Goal: Task Accomplishment & Management: Manage account settings

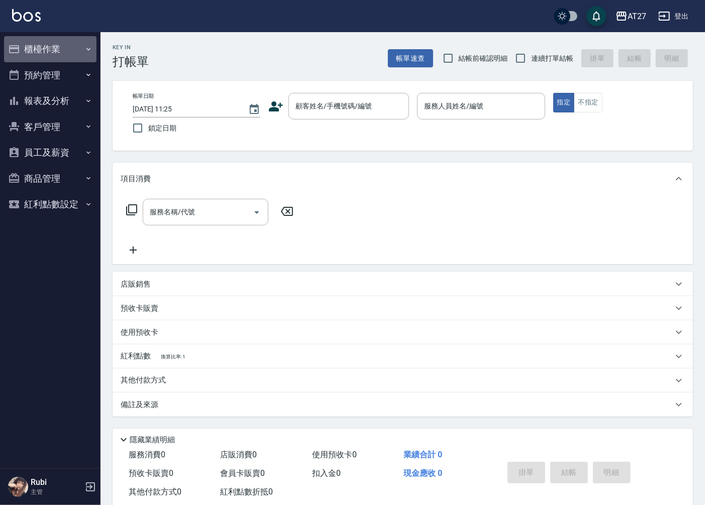
click at [70, 52] on button "櫃檯作業" at bounding box center [50, 49] width 92 height 26
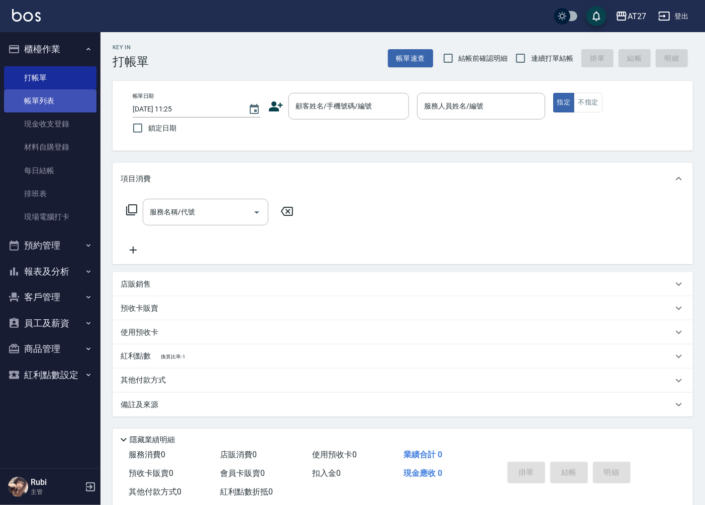
click at [44, 102] on link "帳單列表" at bounding box center [50, 100] width 92 height 23
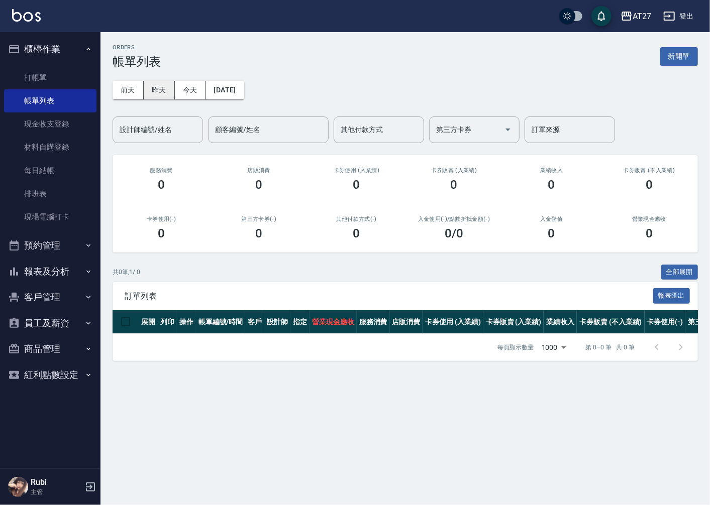
click at [157, 82] on button "昨天" at bounding box center [159, 90] width 31 height 19
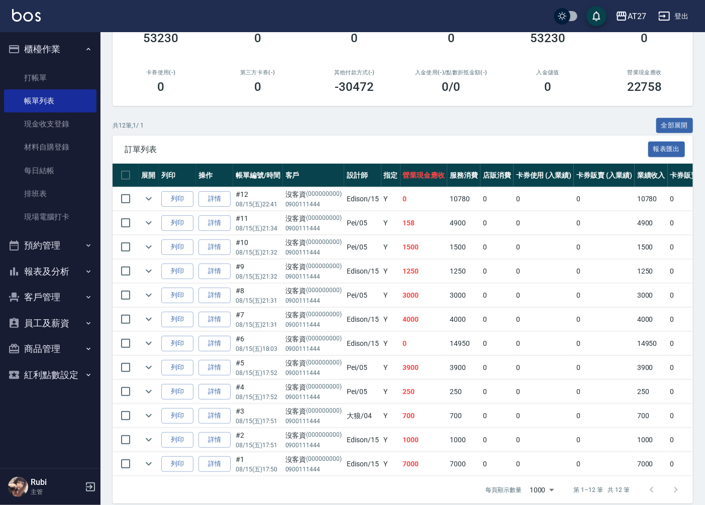
scroll to position [166, 0]
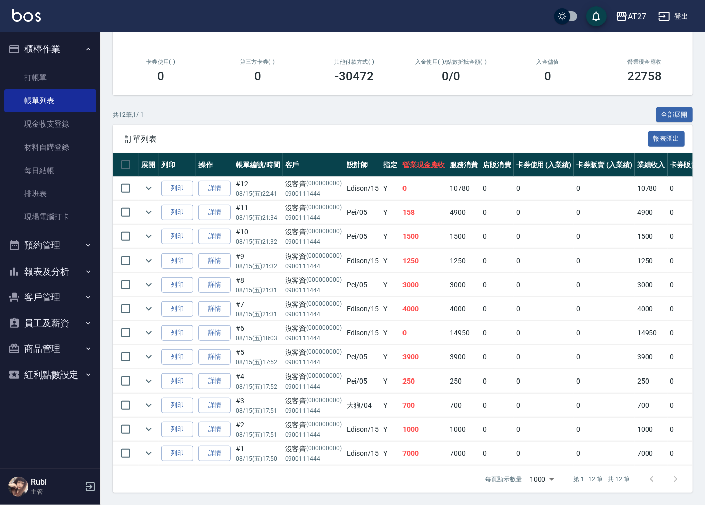
click at [78, 268] on button "報表及分析" at bounding box center [50, 272] width 92 height 26
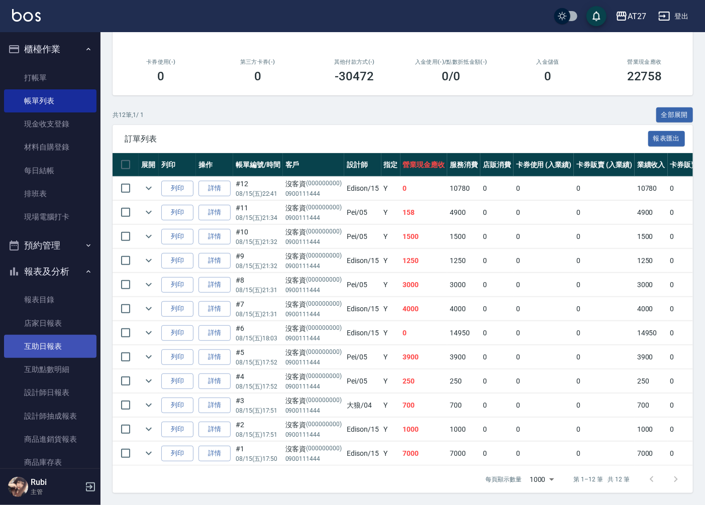
click at [77, 353] on link "互助日報表" at bounding box center [50, 346] width 92 height 23
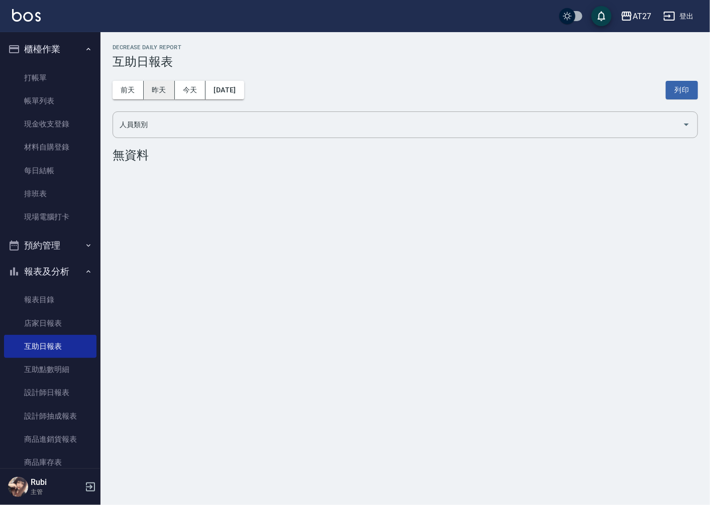
click at [163, 93] on button "昨天" at bounding box center [159, 90] width 31 height 19
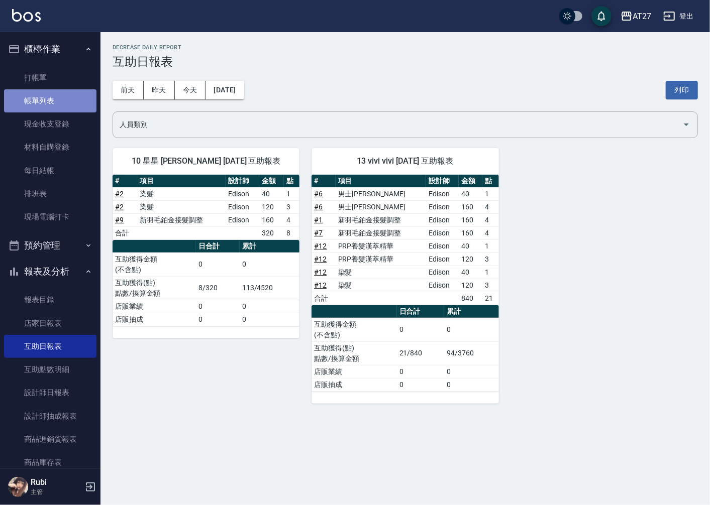
click at [72, 107] on link "帳單列表" at bounding box center [50, 100] width 92 height 23
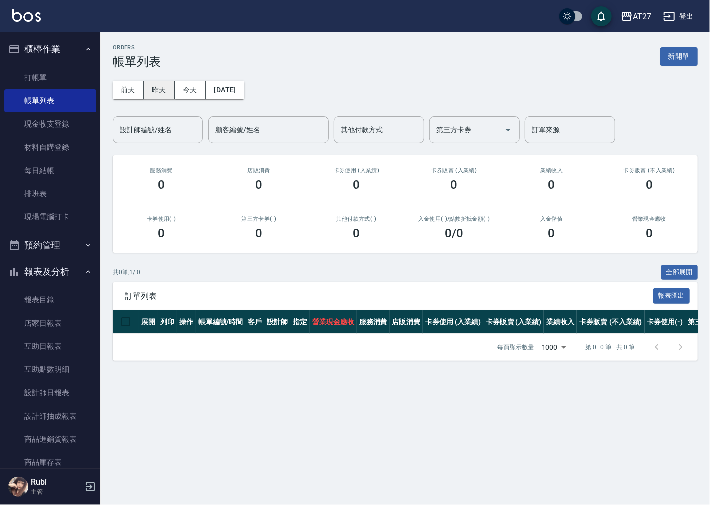
click at [161, 91] on button "昨天" at bounding box center [159, 90] width 31 height 19
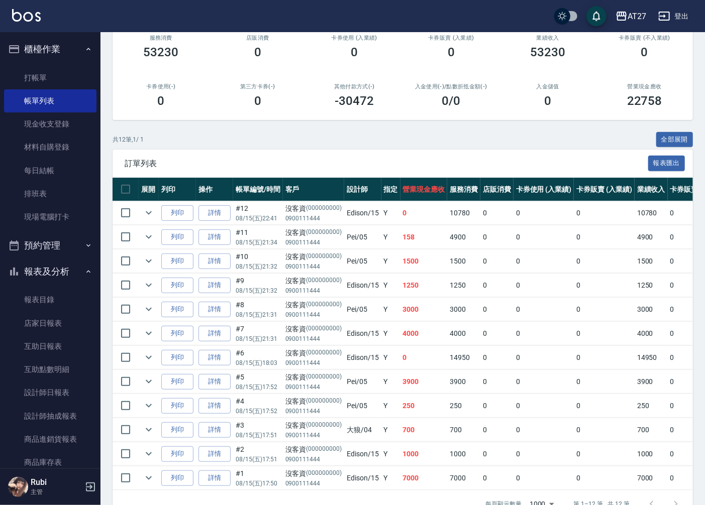
scroll to position [166, 0]
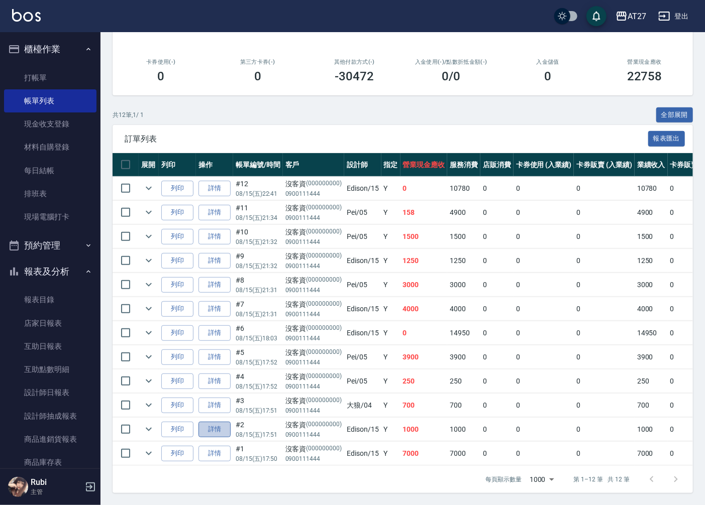
click at [214, 425] on link "詳情" at bounding box center [214, 430] width 32 height 16
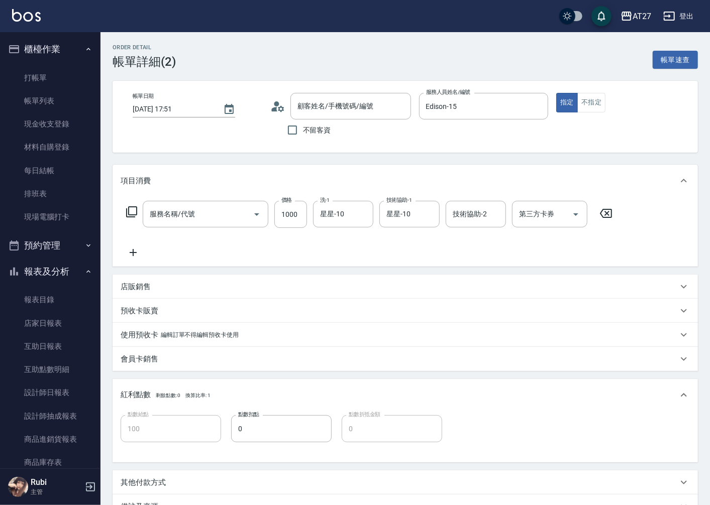
type input "[DATE] 17:51"
type input "Edison-15"
type input "100"
type input "染髮(501)"
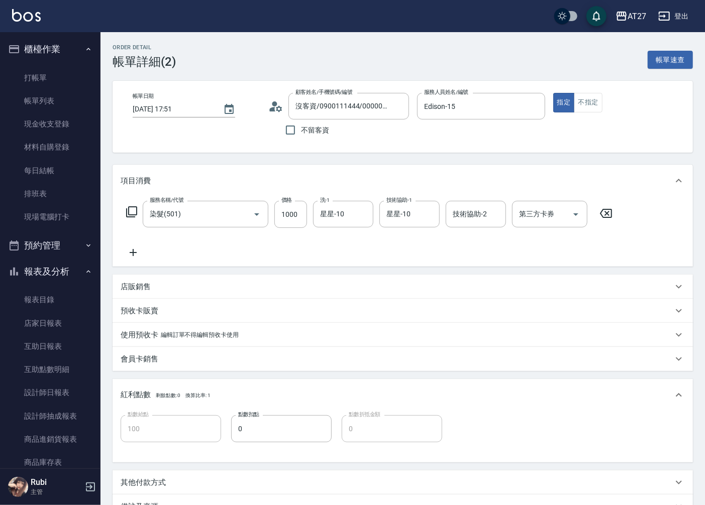
type input "沒客資/0900111444/000000000"
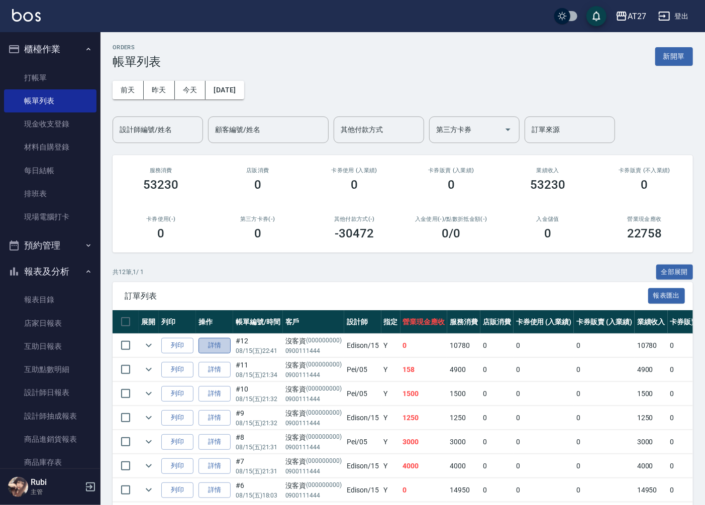
click at [224, 350] on link "詳情" at bounding box center [214, 346] width 32 height 16
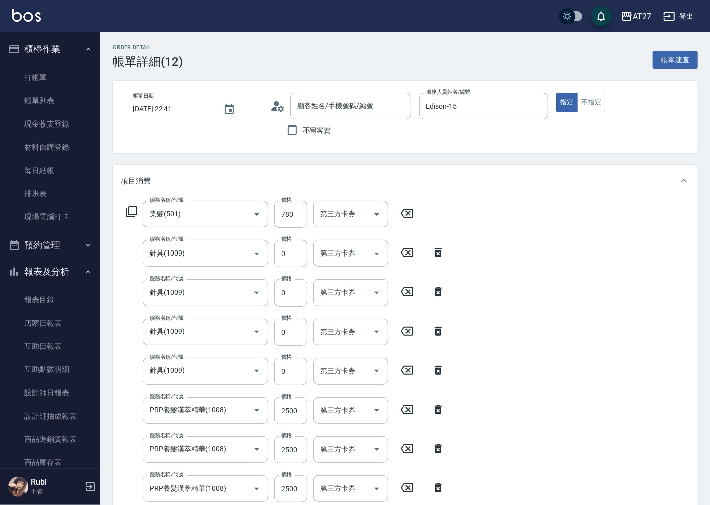
type input "[DATE] 22:41"
type input "Edison-15"
type input "0"
type input "染髮(501)"
type input "針具(1009)"
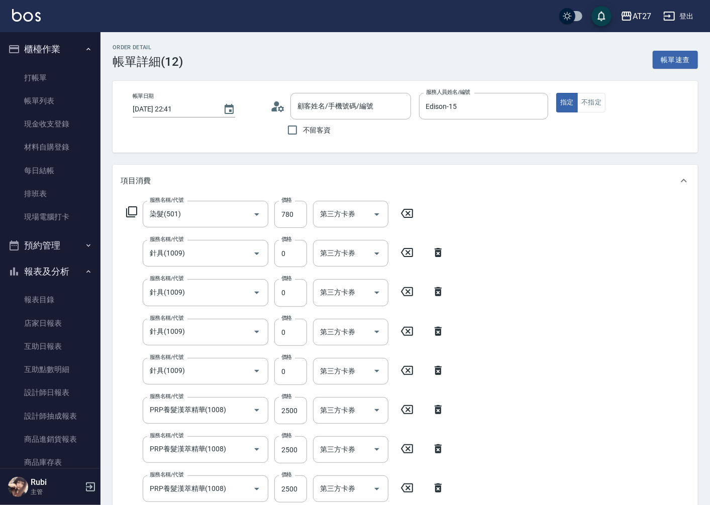
type input "針具(1009)"
type input "PRP養髮漢萃精華(1008)"
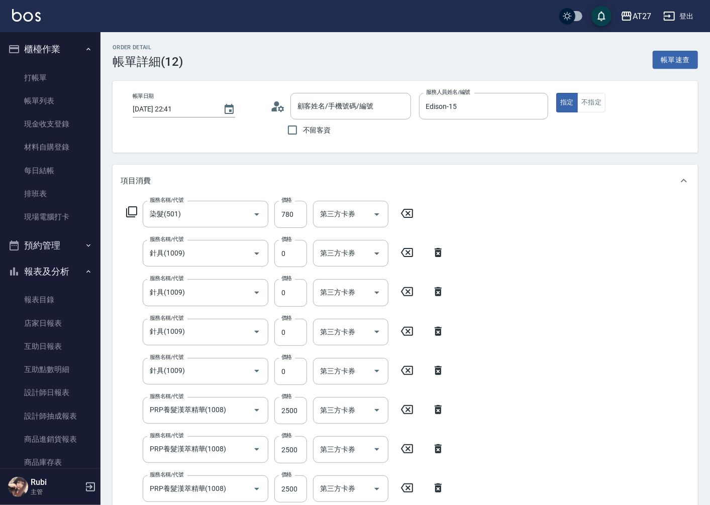
type input "PRP養髮漢萃精華(1008)"
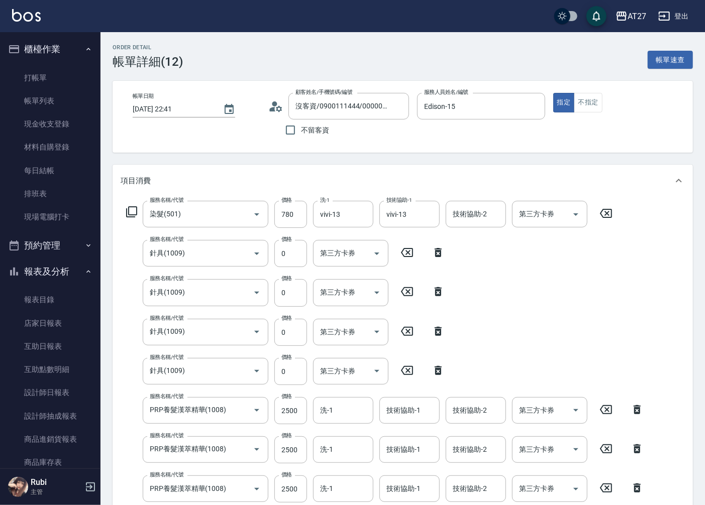
type input "沒客資/0900111444/000000000"
click at [423, 213] on button "Clear" at bounding box center [429, 214] width 14 height 14
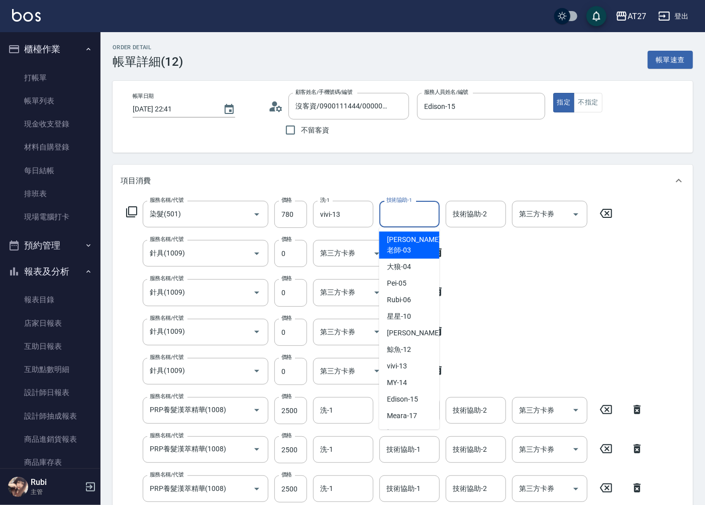
click at [423, 212] on input "技術協助-1" at bounding box center [409, 214] width 51 height 18
click at [419, 325] on div "[PERSON_NAME] -11" at bounding box center [409, 333] width 60 height 17
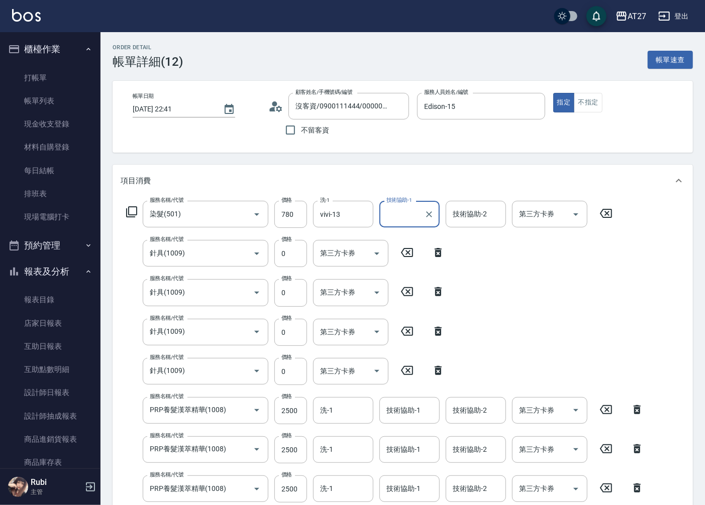
type input "[PERSON_NAME]-11"
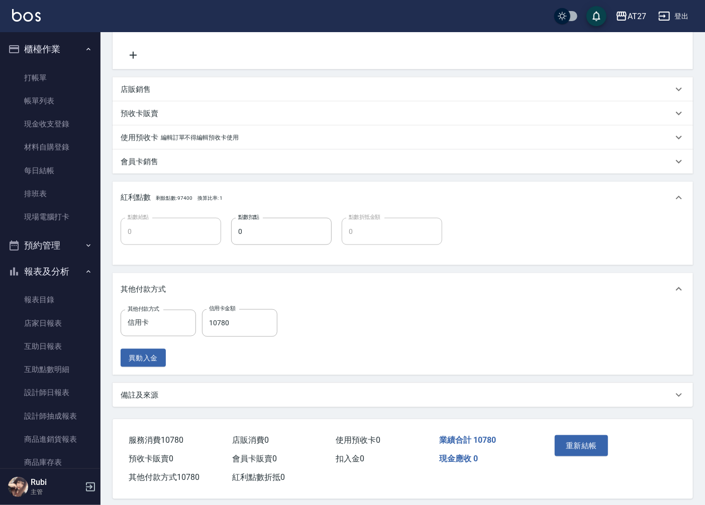
scroll to position [520, 0]
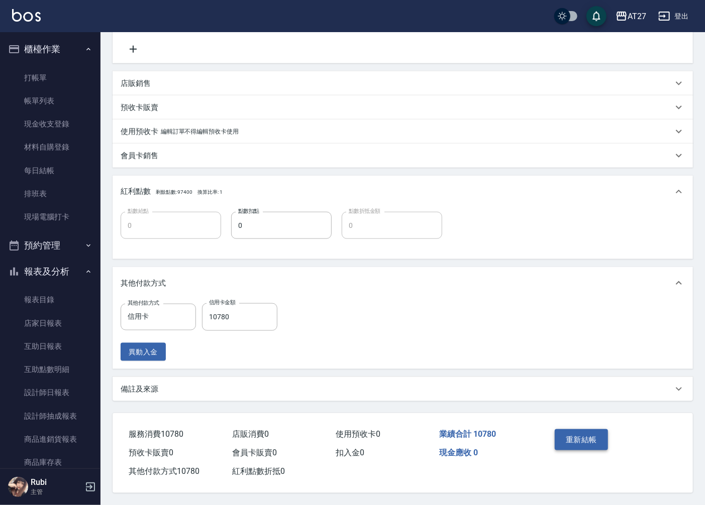
click at [564, 440] on button "重新結帳" at bounding box center [580, 439] width 53 height 21
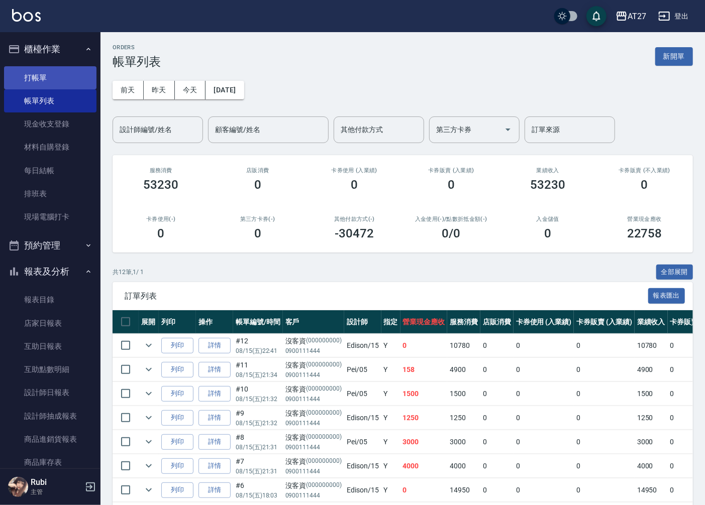
click at [57, 82] on link "打帳單" at bounding box center [50, 77] width 92 height 23
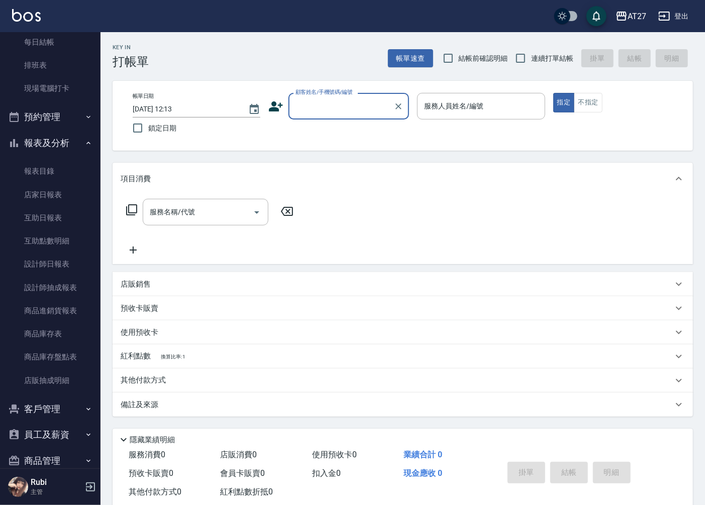
scroll to position [167, 0]
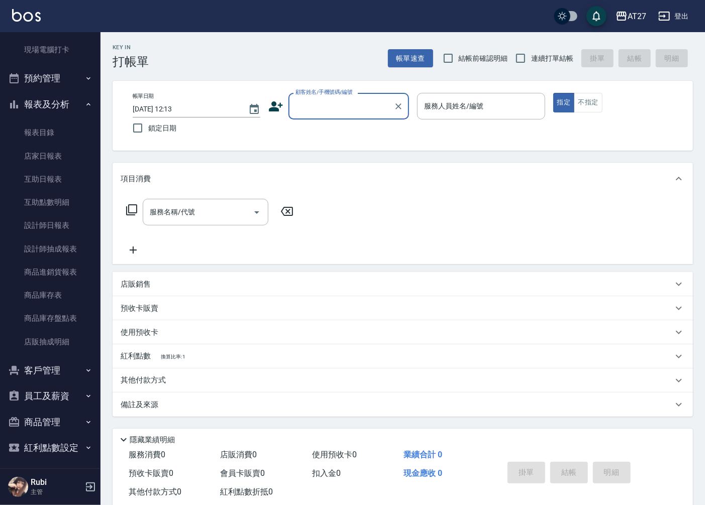
click at [62, 410] on button "商品管理" at bounding box center [50, 422] width 92 height 26
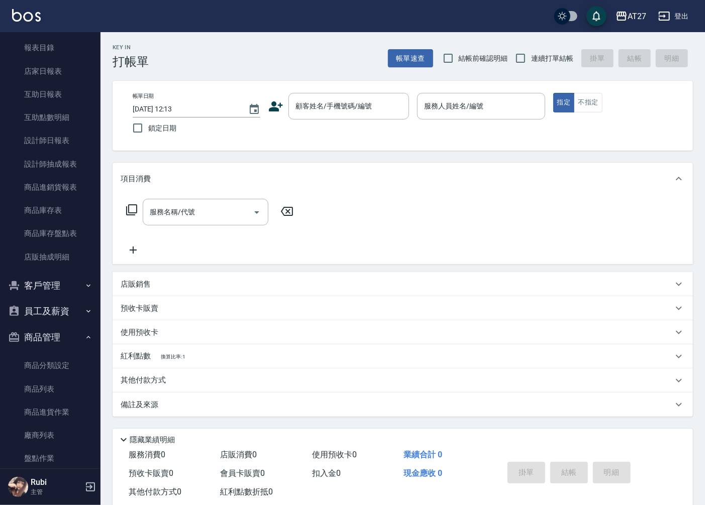
scroll to position [279, 0]
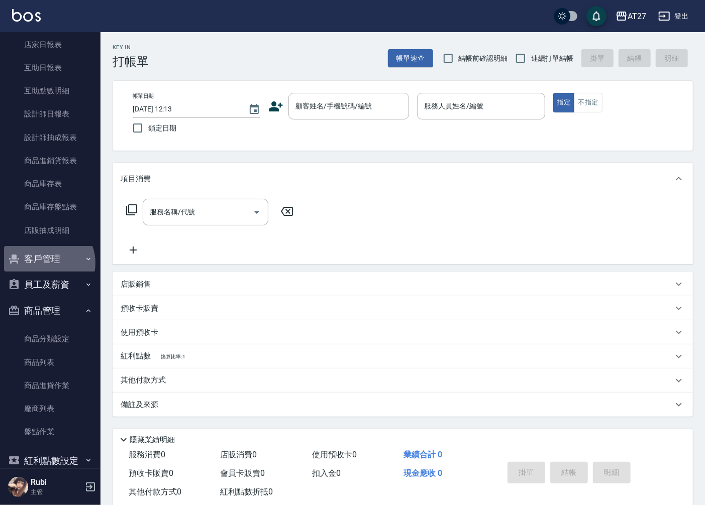
click at [49, 263] on button "客戶管理" at bounding box center [50, 259] width 92 height 26
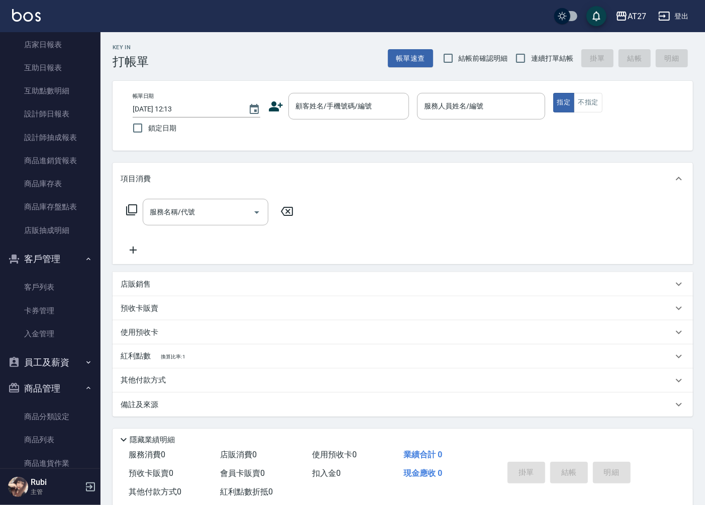
click at [51, 362] on button "員工及薪資" at bounding box center [50, 363] width 92 height 26
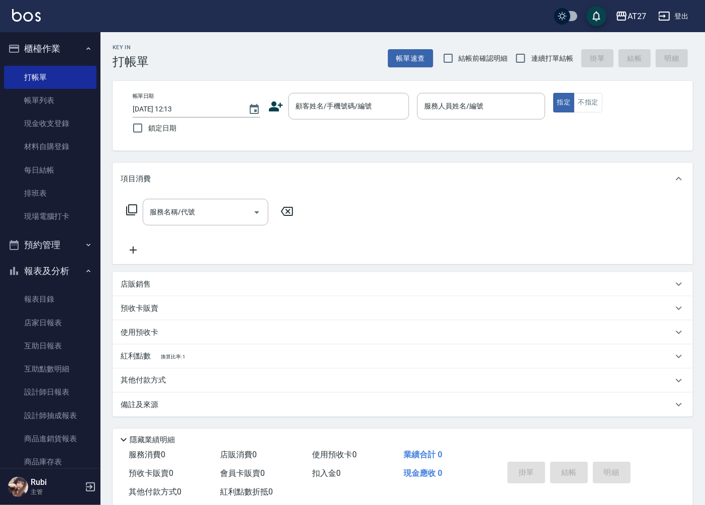
scroll to position [0, 0]
click at [62, 248] on button "預約管理" at bounding box center [50, 246] width 92 height 26
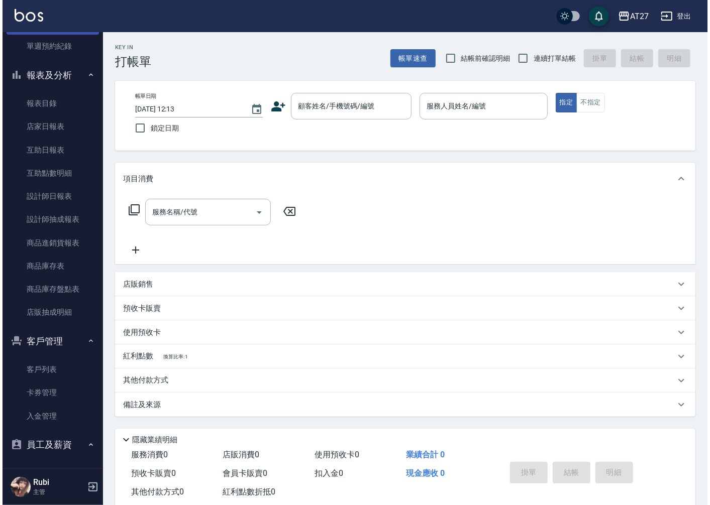
scroll to position [335, 0]
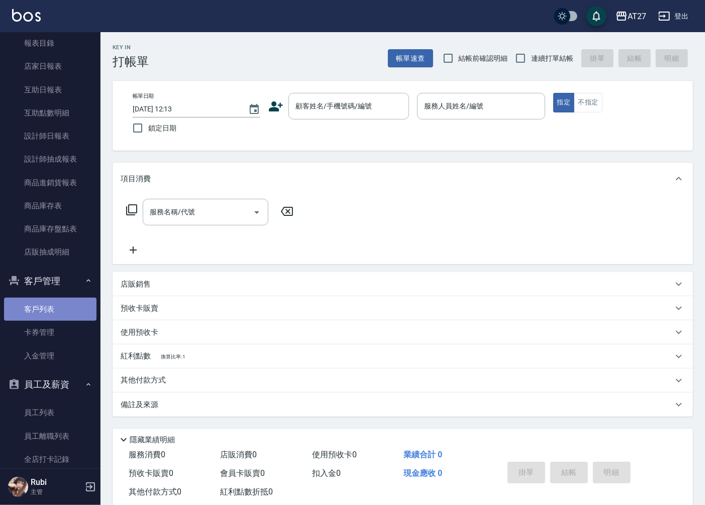
click at [64, 307] on link "客戶列表" at bounding box center [50, 309] width 92 height 23
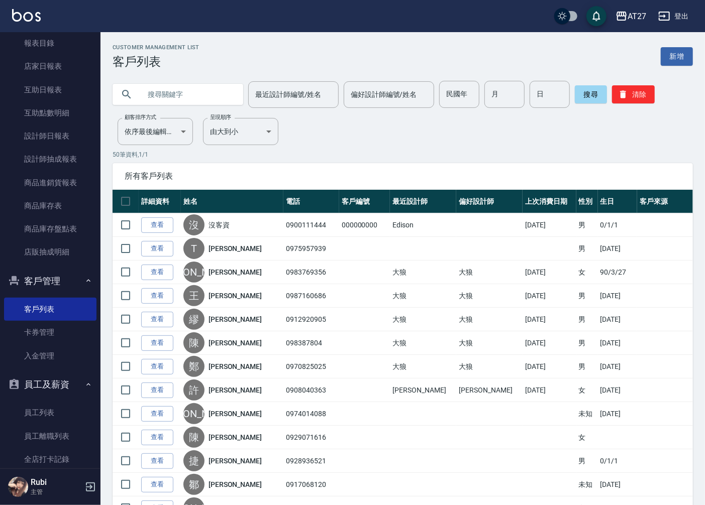
click at [176, 94] on input "text" at bounding box center [188, 94] width 94 height 27
type input "0958561437"
drag, startPoint x: 214, startPoint y: 86, endPoint x: 343, endPoint y: 147, distance: 142.4
click at [584, 91] on button "搜尋" at bounding box center [591, 94] width 32 height 18
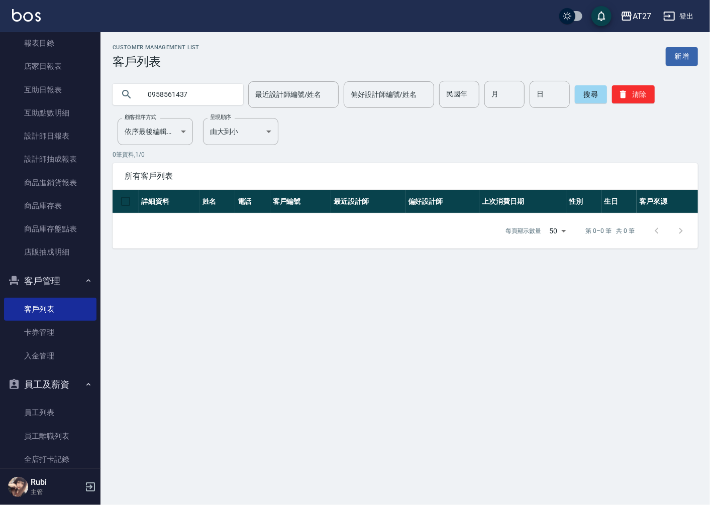
drag, startPoint x: 207, startPoint y: 97, endPoint x: 122, endPoint y: 108, distance: 86.1
click at [122, 108] on div "Customer Management List 客戶列表 新增 0958561437 最近設計師編號/姓名 最近設計師編號/姓名 偏好設計師編號/姓名 偏好…" at bounding box center [404, 146] width 609 height 204
